Goal: Task Accomplishment & Management: Complete application form

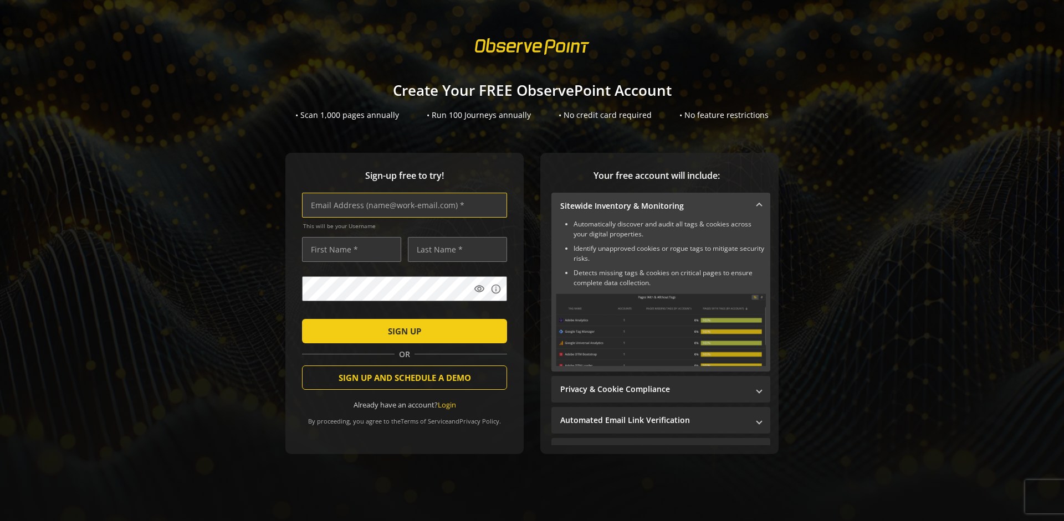
click at [402, 205] on input "text" at bounding box center [404, 205] width 205 height 25
type input "[EMAIL_ADDRESS][DOMAIN_NAME]"
click at [348, 249] on input "text" at bounding box center [351, 249] width 99 height 25
type input "Test"
click at [454, 249] on input "text" at bounding box center [457, 249] width 99 height 25
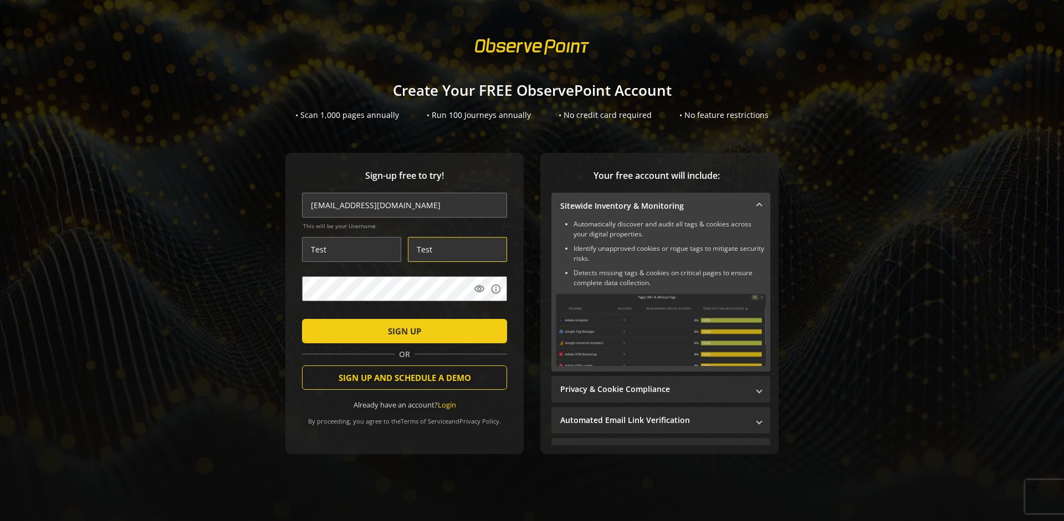
type input "Test"
click at [402, 331] on span "SIGN UP" at bounding box center [404, 331] width 33 height 20
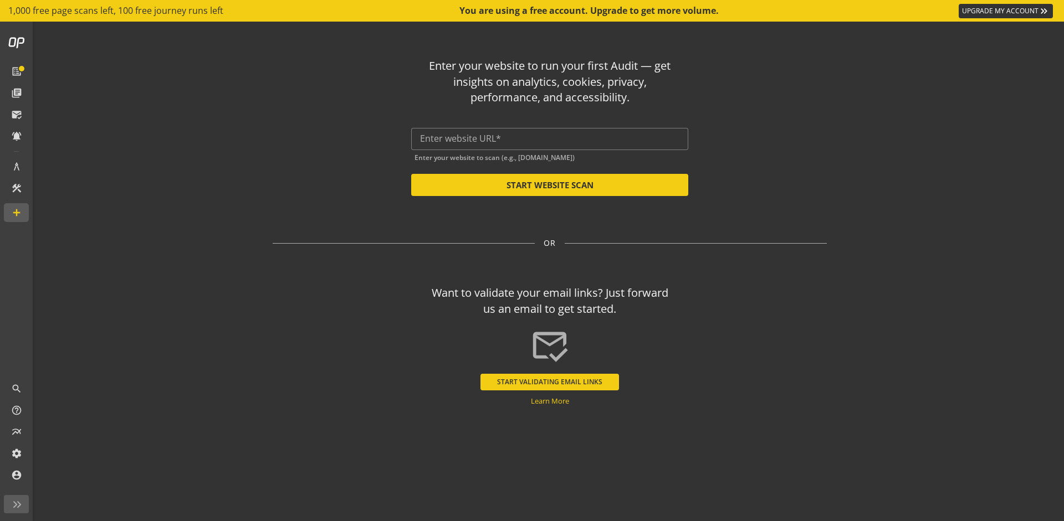
click at [550, 382] on button "START VALIDATING EMAIL LINKS" at bounding box center [549, 382] width 138 height 17
